Goal: Information Seeking & Learning: Learn about a topic

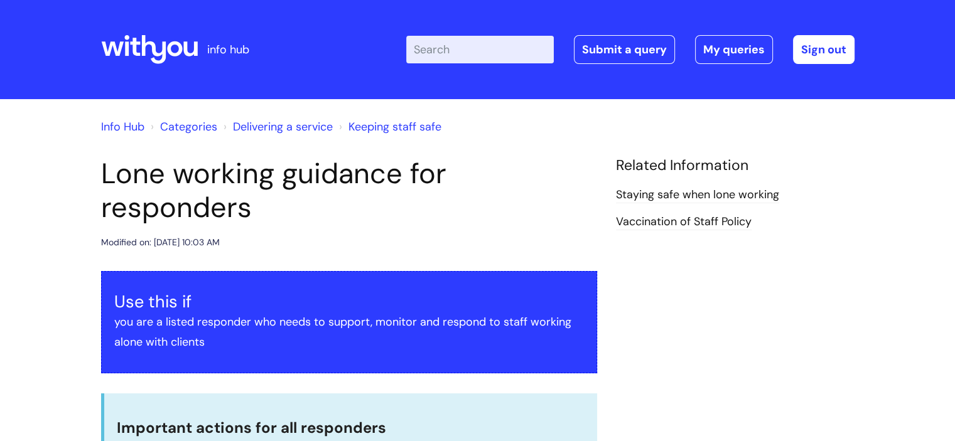
click at [485, 44] on input "Enter your search term here..." at bounding box center [480, 50] width 148 height 28
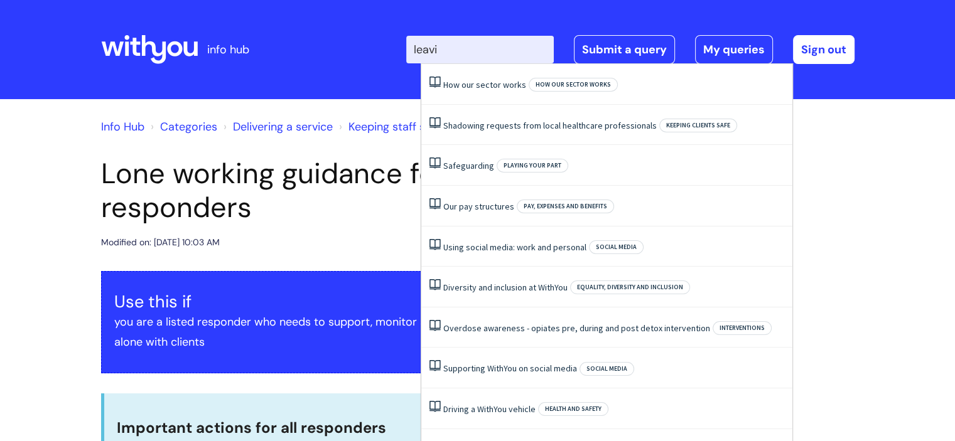
type input "leavin"
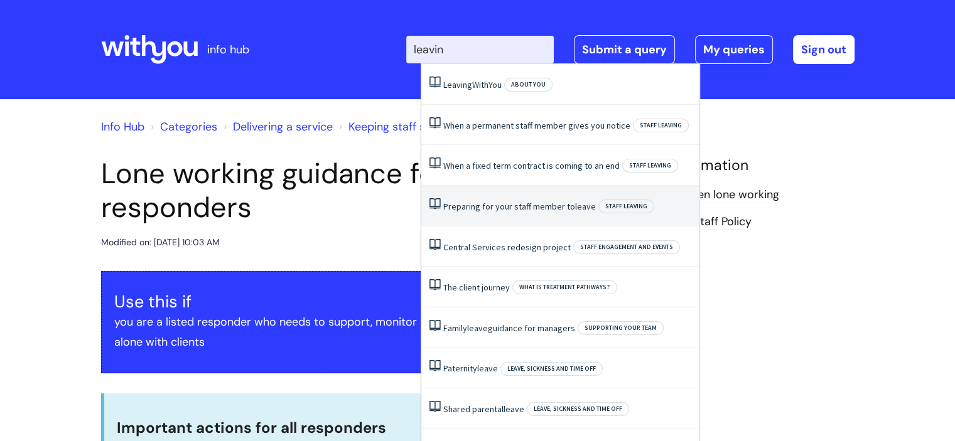
click at [497, 207] on link "Preparing for your staff member to leave" at bounding box center [519, 206] width 153 height 11
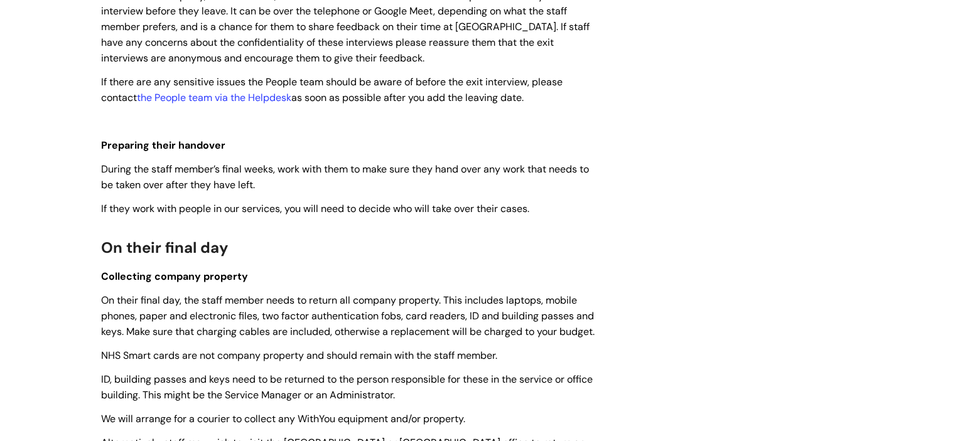
scroll to position [1184, 0]
